Goal: Task Accomplishment & Management: Use online tool/utility

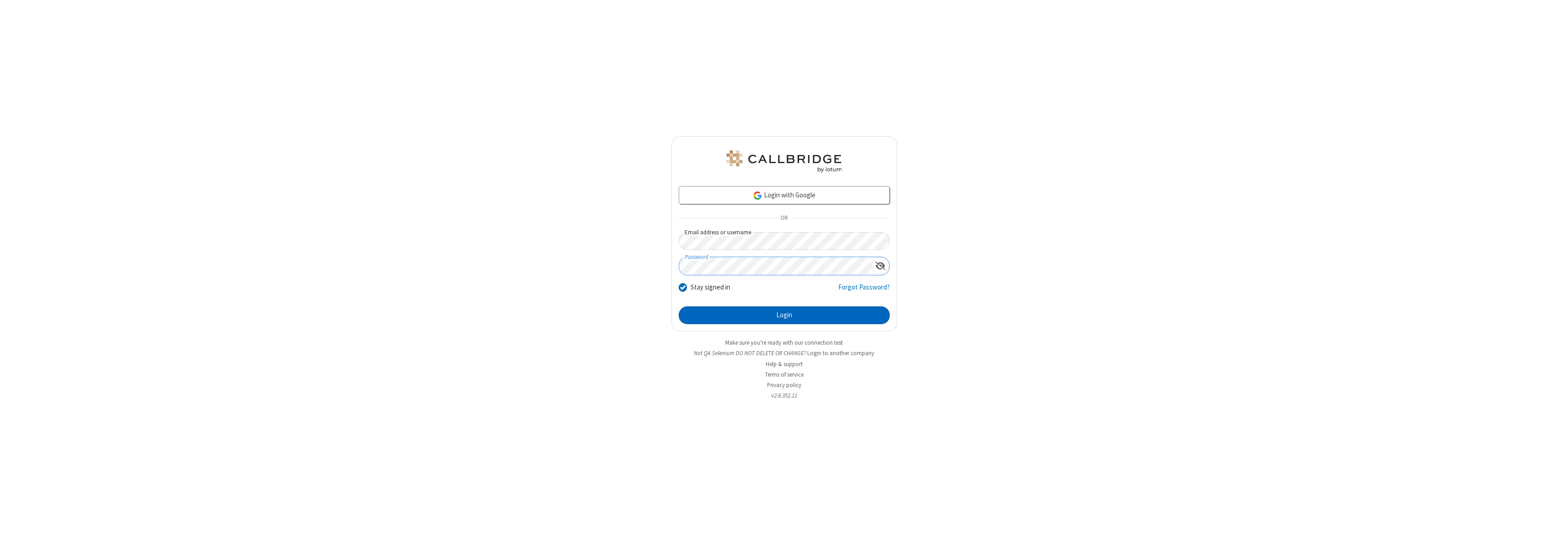
click at [784, 315] on button "Login" at bounding box center [784, 315] width 211 height 19
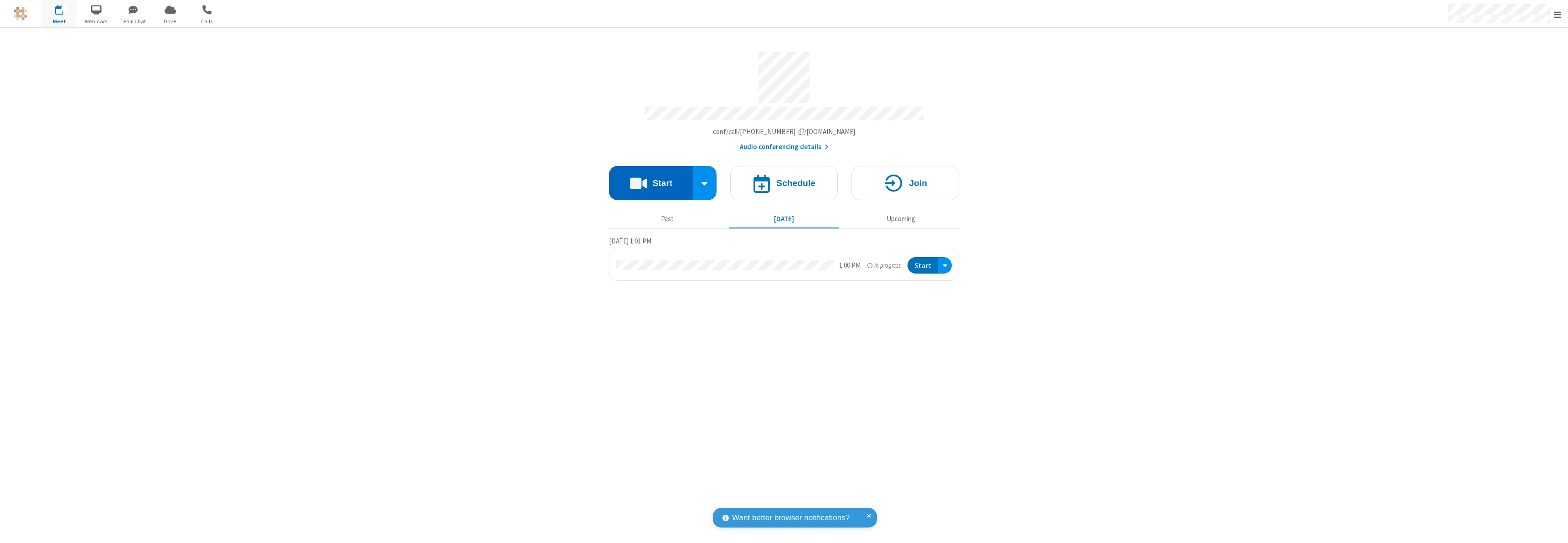
click at [651, 179] on button "Start" at bounding box center [651, 183] width 84 height 34
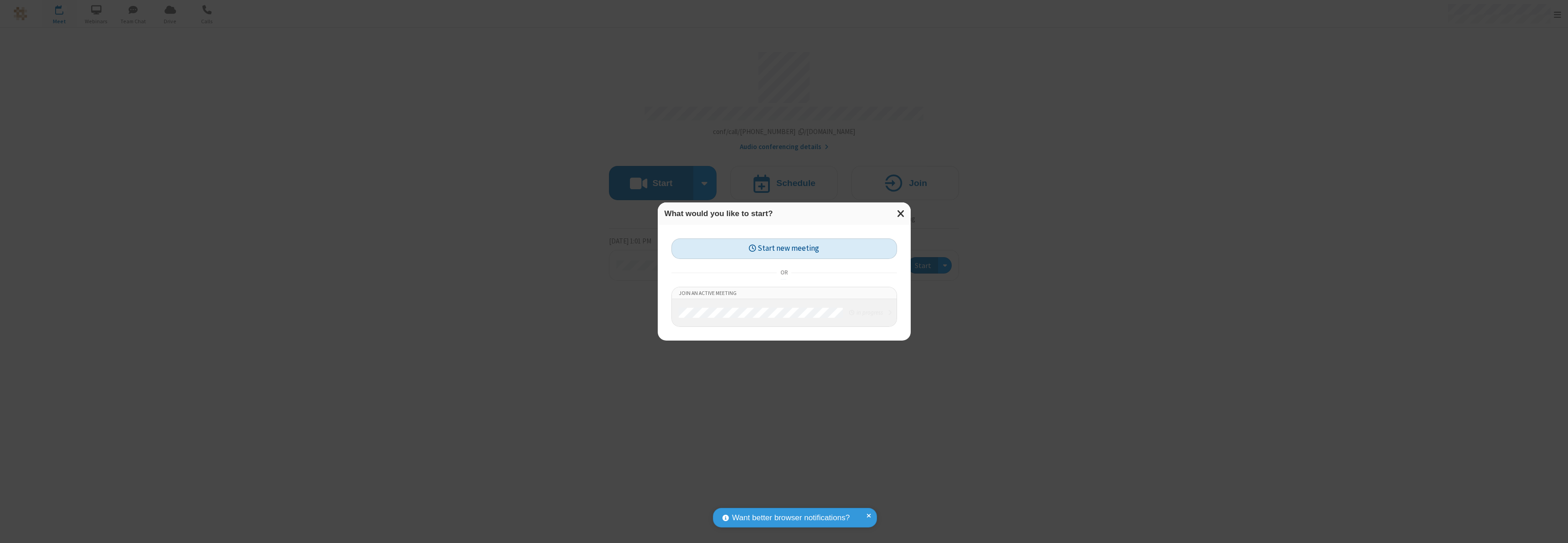
click at [784, 249] on button "Start new meeting" at bounding box center [784, 248] width 226 height 20
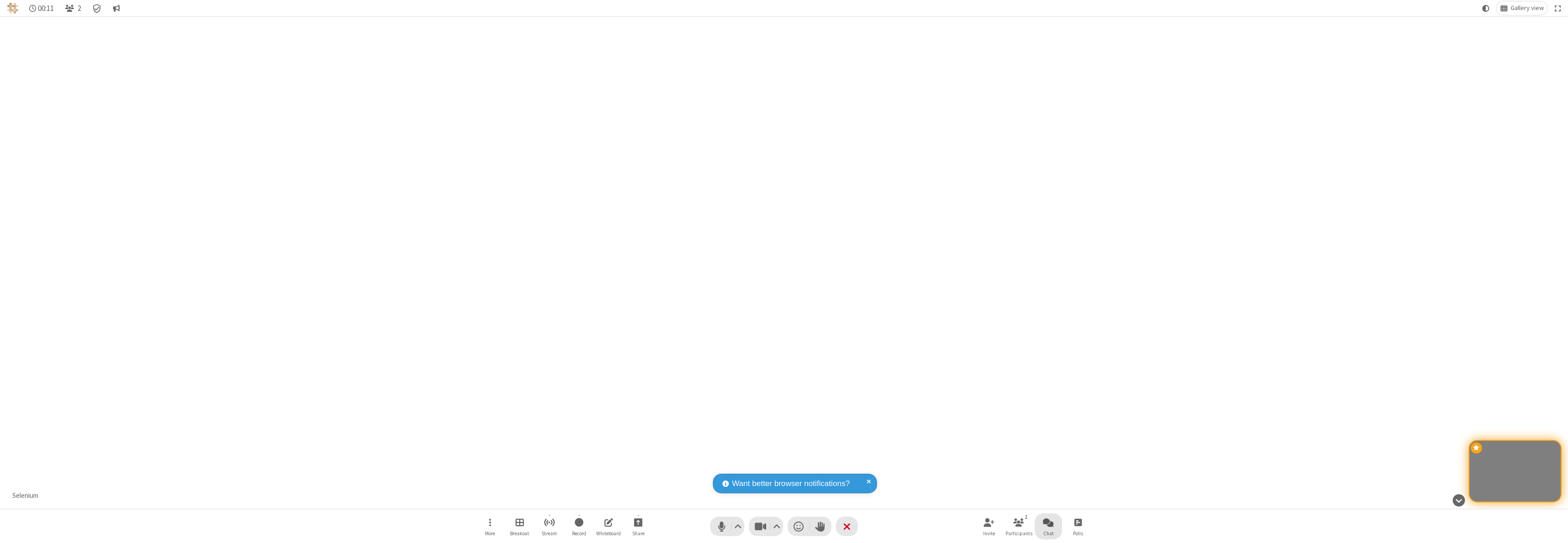
click at [1049, 522] on span "Open chat" at bounding box center [1049, 523] width 11 height 11
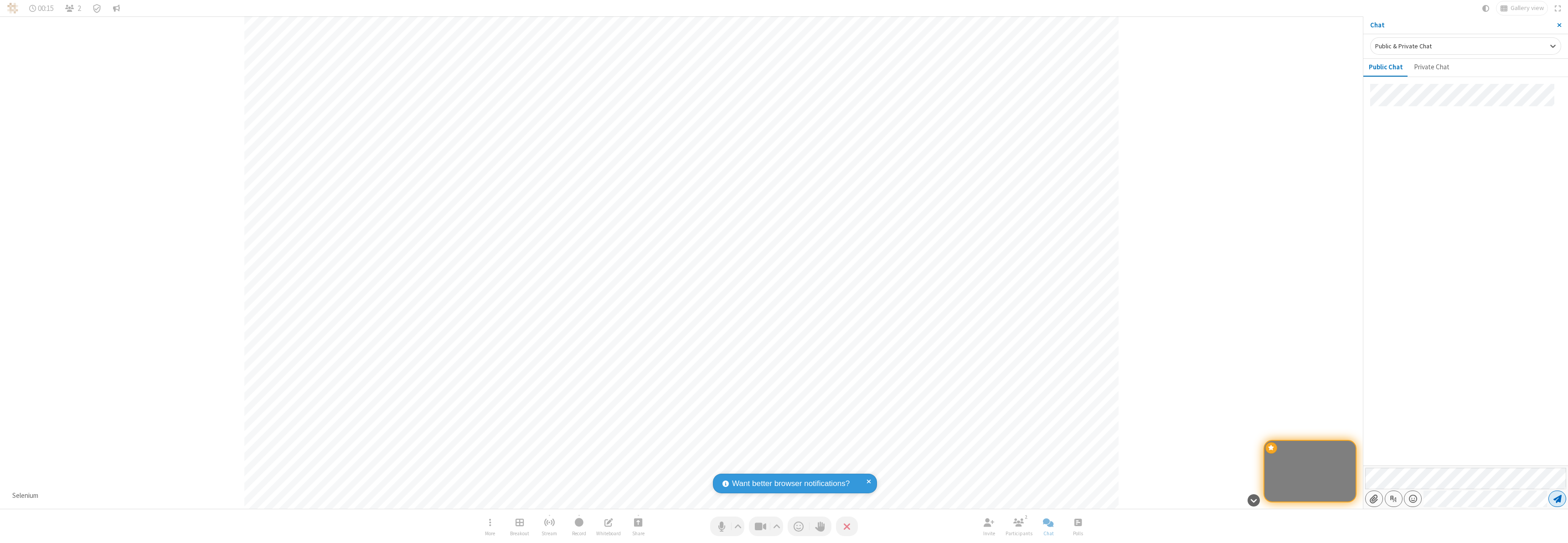
click at [1557, 499] on span "Send message" at bounding box center [1557, 498] width 8 height 9
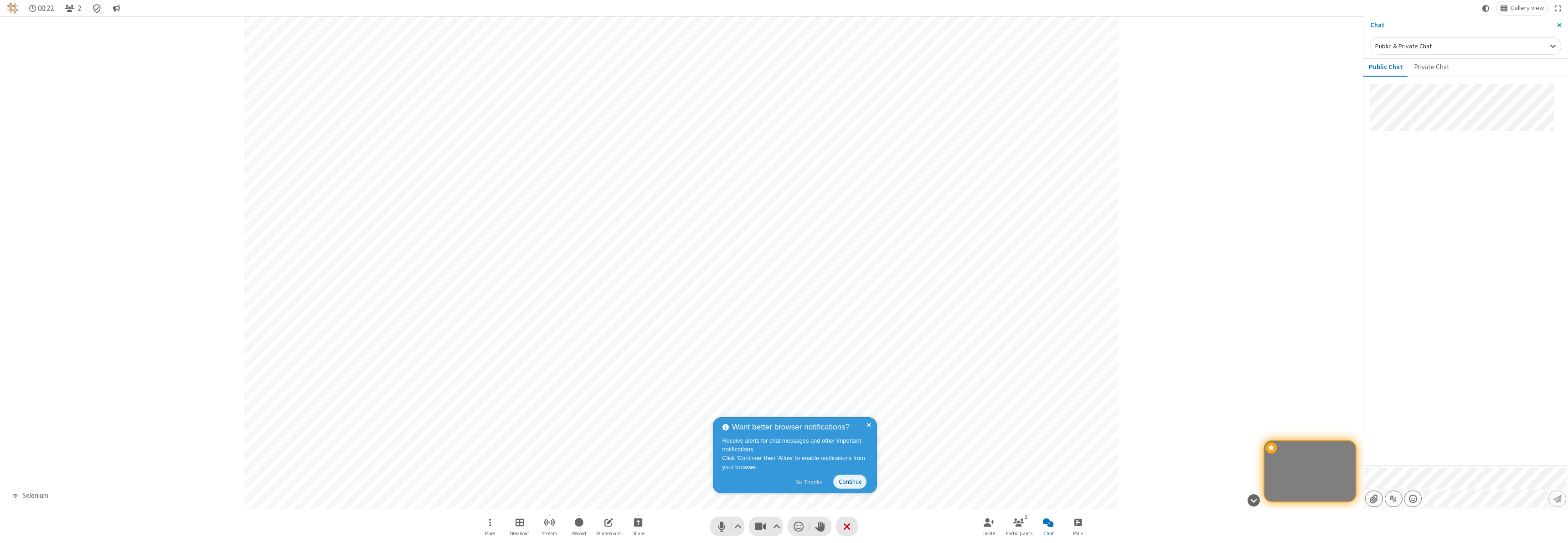
click at [809, 482] on button "No Thanks" at bounding box center [809, 482] width 36 height 15
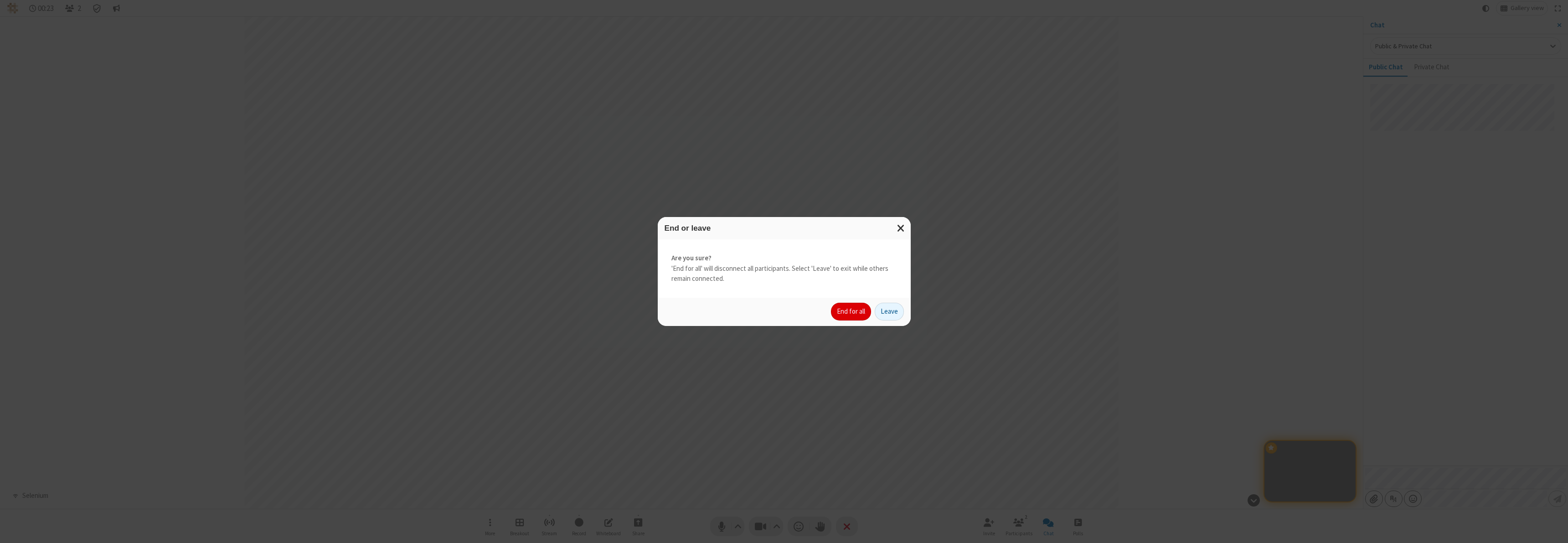
click at [851, 311] on button "End for all" at bounding box center [851, 312] width 40 height 19
